Goal: Information Seeking & Learning: Learn about a topic

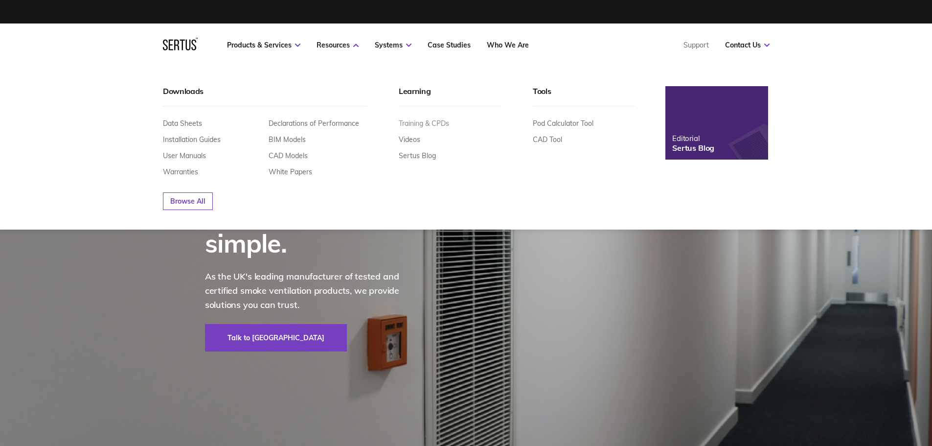
click at [420, 124] on link "Training & CPDs" at bounding box center [424, 123] width 50 height 9
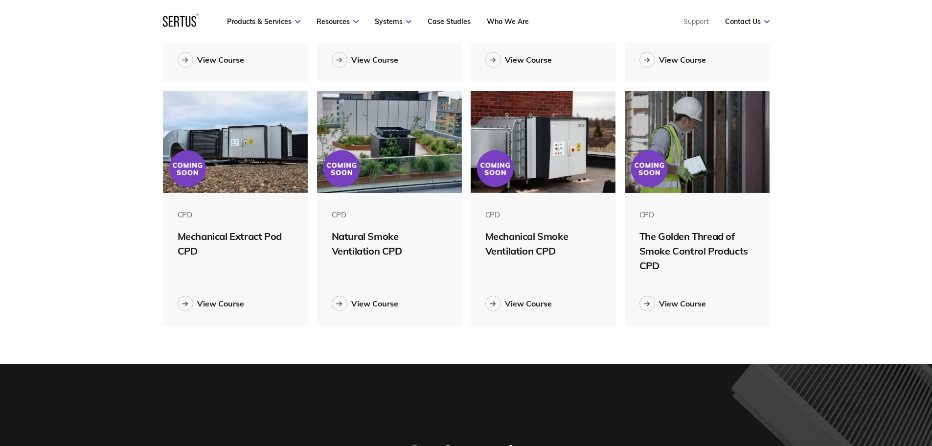
scroll to position [489, 0]
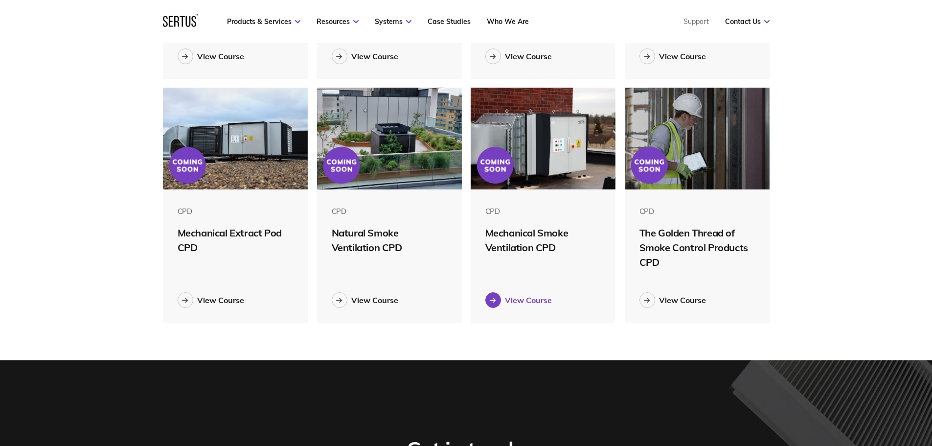
click at [516, 301] on div "View Course" at bounding box center [528, 300] width 47 height 10
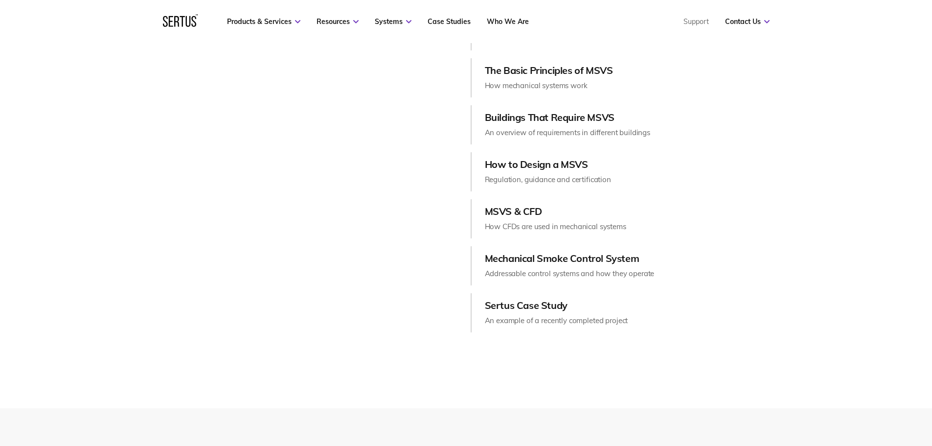
scroll to position [1418, 0]
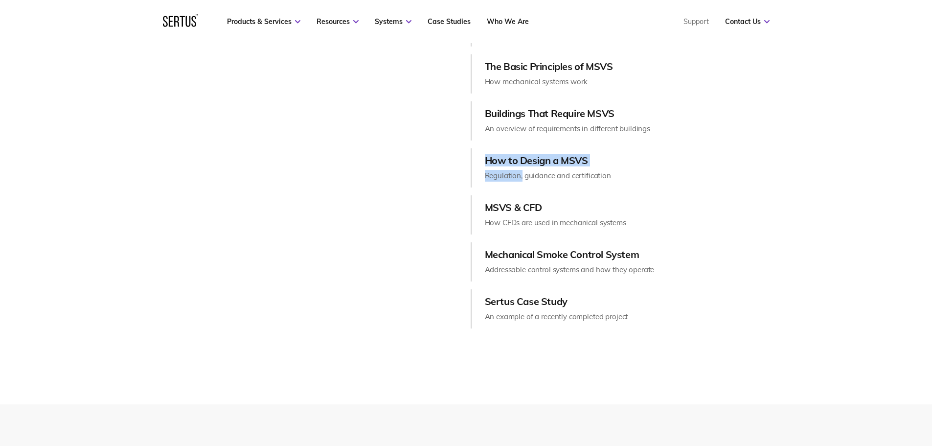
drag, startPoint x: 485, startPoint y: 159, endPoint x: 521, endPoint y: 179, distance: 41.4
click at [521, 179] on div "How to Design a MSVS Regulation, guidance and certification" at bounding box center [548, 167] width 126 height 27
click at [499, 141] on div "Introduction to Smoke Control Why we need smoke control in the built environmen…" at bounding box center [602, 167] width 262 height 321
drag, startPoint x: 486, startPoint y: 160, endPoint x: 555, endPoint y: 178, distance: 71.2
click at [555, 178] on div "How to Design a MSVS Regulation, guidance and certification" at bounding box center [548, 167] width 126 height 27
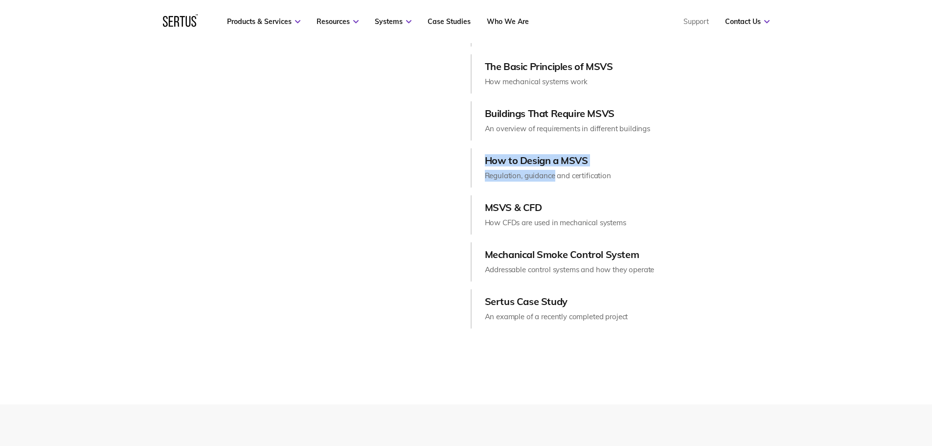
copy div "How to Design a MSVS Regulation, guidance"
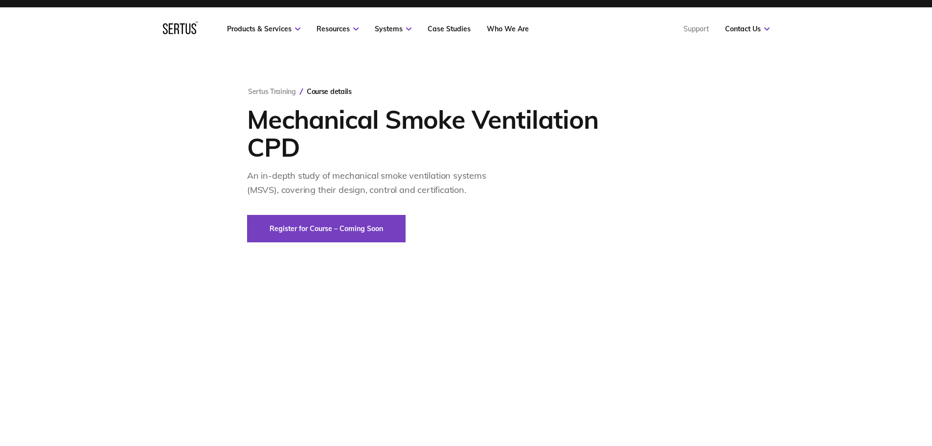
scroll to position [0, 0]
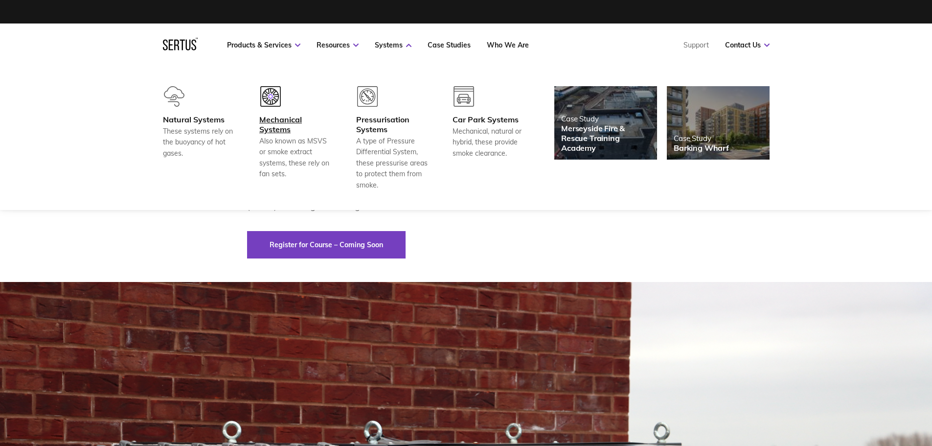
click at [279, 119] on div "Mechanical Systems" at bounding box center [295, 124] width 72 height 20
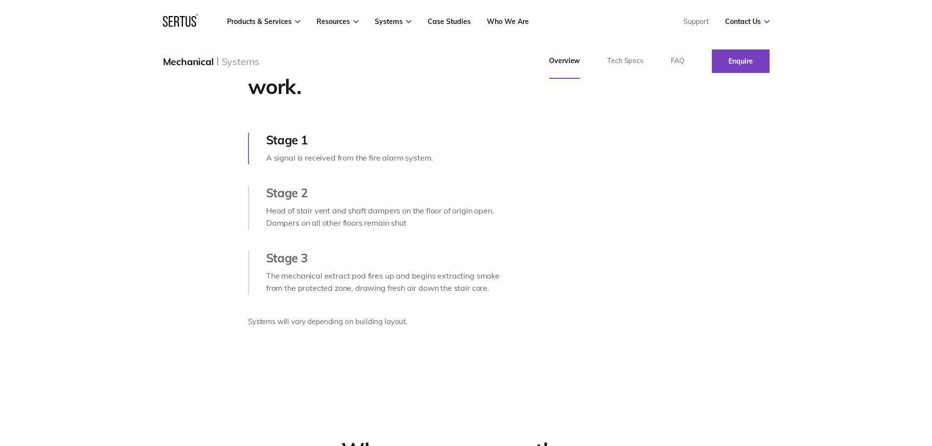
scroll to position [489, 0]
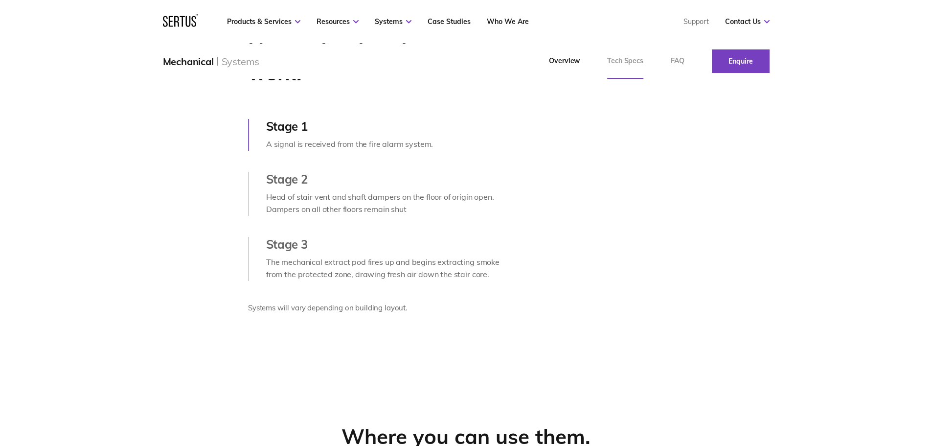
click at [623, 62] on link "Tech Specs" at bounding box center [625, 61] width 64 height 35
